Goal: Task Accomplishment & Management: Use online tool/utility

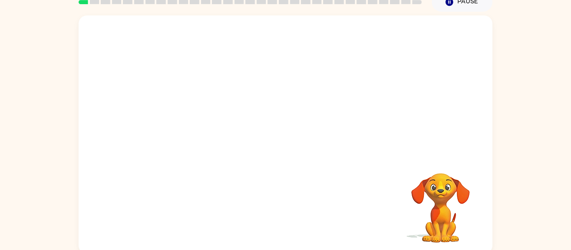
scroll to position [43, 0]
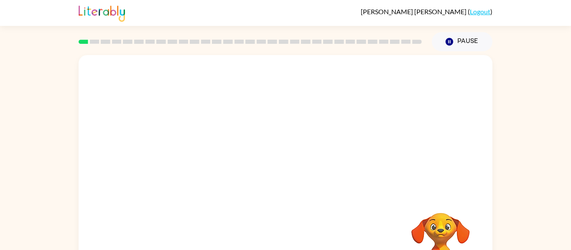
scroll to position [43, 0]
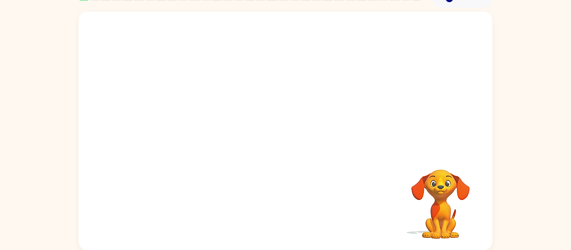
click at [256, 85] on video "Your browser must support playing .mp4 files to use Literably. Please try using…" at bounding box center [286, 82] width 414 height 140
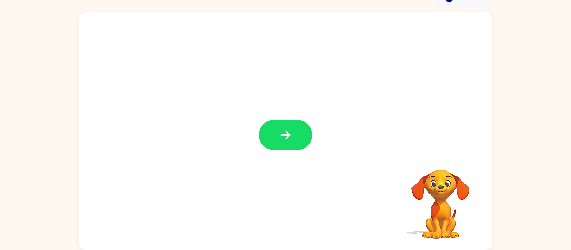
click at [277, 135] on button "button" at bounding box center [285, 135] width 53 height 31
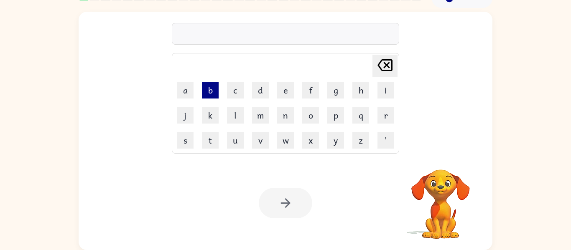
click at [210, 94] on button "b" at bounding box center [210, 90] width 17 height 17
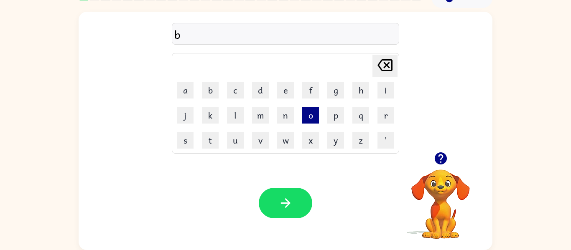
click at [312, 113] on button "o" at bounding box center [310, 115] width 17 height 17
click at [392, 112] on button "r" at bounding box center [385, 115] width 17 height 17
click at [257, 89] on button "d" at bounding box center [260, 90] width 17 height 17
click at [282, 92] on button "e" at bounding box center [285, 90] width 17 height 17
click at [391, 117] on button "r" at bounding box center [385, 115] width 17 height 17
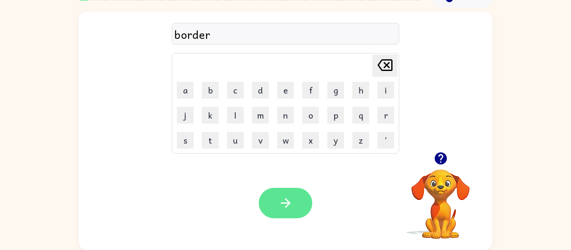
click at [289, 206] on icon "button" at bounding box center [285, 203] width 15 height 15
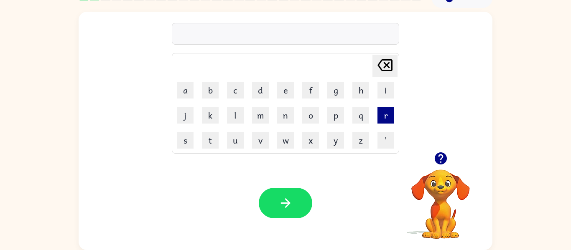
click at [378, 114] on button "r" at bounding box center [385, 115] width 17 height 17
click at [307, 113] on button "o" at bounding box center [310, 115] width 17 height 17
click at [227, 135] on button "u" at bounding box center [235, 140] width 17 height 17
click at [290, 114] on button "n" at bounding box center [285, 115] width 17 height 17
click at [262, 94] on button "d" at bounding box center [260, 90] width 17 height 17
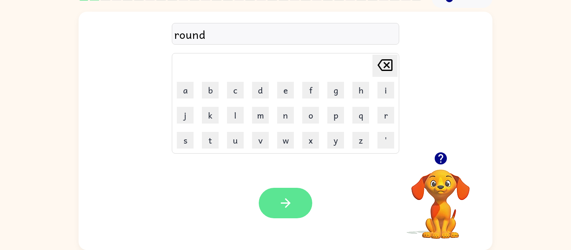
click at [263, 207] on button "button" at bounding box center [285, 203] width 53 height 31
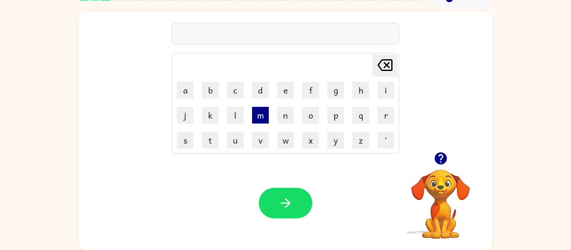
click at [259, 115] on button "m" at bounding box center [260, 115] width 17 height 17
click at [315, 94] on button "f" at bounding box center [310, 90] width 17 height 17
click at [391, 66] on icon "[PERSON_NAME] last character input" at bounding box center [385, 65] width 20 height 20
click at [378, 92] on button "i" at bounding box center [385, 90] width 17 height 17
click at [234, 97] on button "c" at bounding box center [235, 90] width 17 height 17
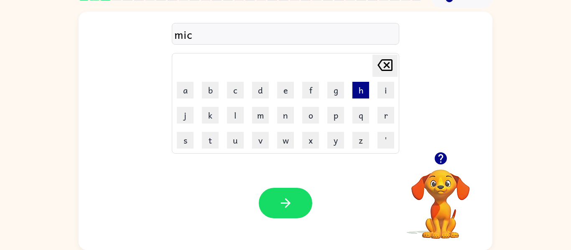
click at [354, 97] on button "h" at bounding box center [360, 90] width 17 height 17
click at [387, 91] on button "i" at bounding box center [385, 90] width 17 height 17
click at [286, 115] on button "n" at bounding box center [285, 115] width 17 height 17
click at [283, 91] on button "e" at bounding box center [285, 90] width 17 height 17
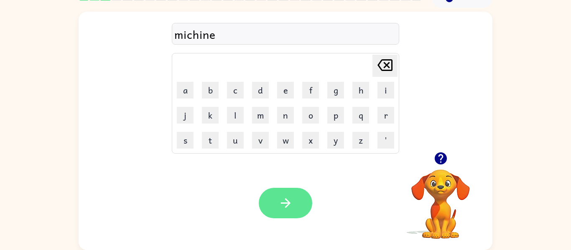
click at [277, 203] on button "button" at bounding box center [285, 203] width 53 height 31
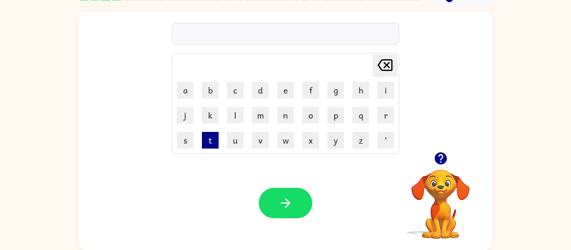
click at [211, 139] on button "t" at bounding box center [210, 140] width 17 height 17
click at [386, 115] on button "r" at bounding box center [385, 115] width 17 height 17
click at [186, 89] on button "a" at bounding box center [185, 90] width 17 height 17
click at [384, 92] on button "i" at bounding box center [385, 90] width 17 height 17
click at [289, 107] on button "n" at bounding box center [285, 115] width 17 height 17
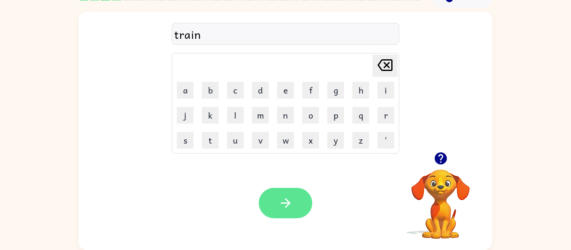
click at [301, 204] on button "button" at bounding box center [285, 203] width 53 height 31
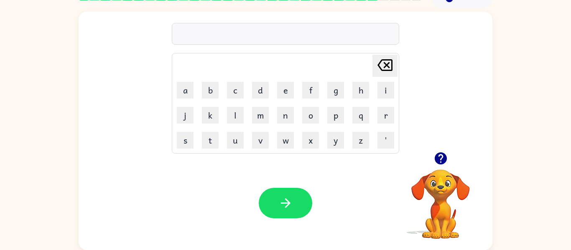
click at [444, 161] on icon "button" at bounding box center [440, 159] width 12 height 12
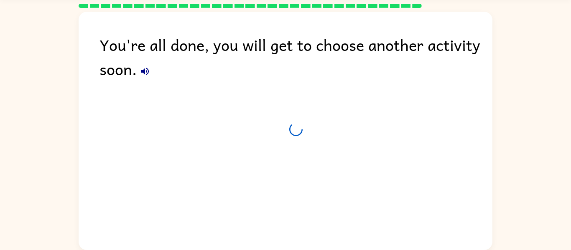
scroll to position [28, 0]
